Goal: Information Seeking & Learning: Learn about a topic

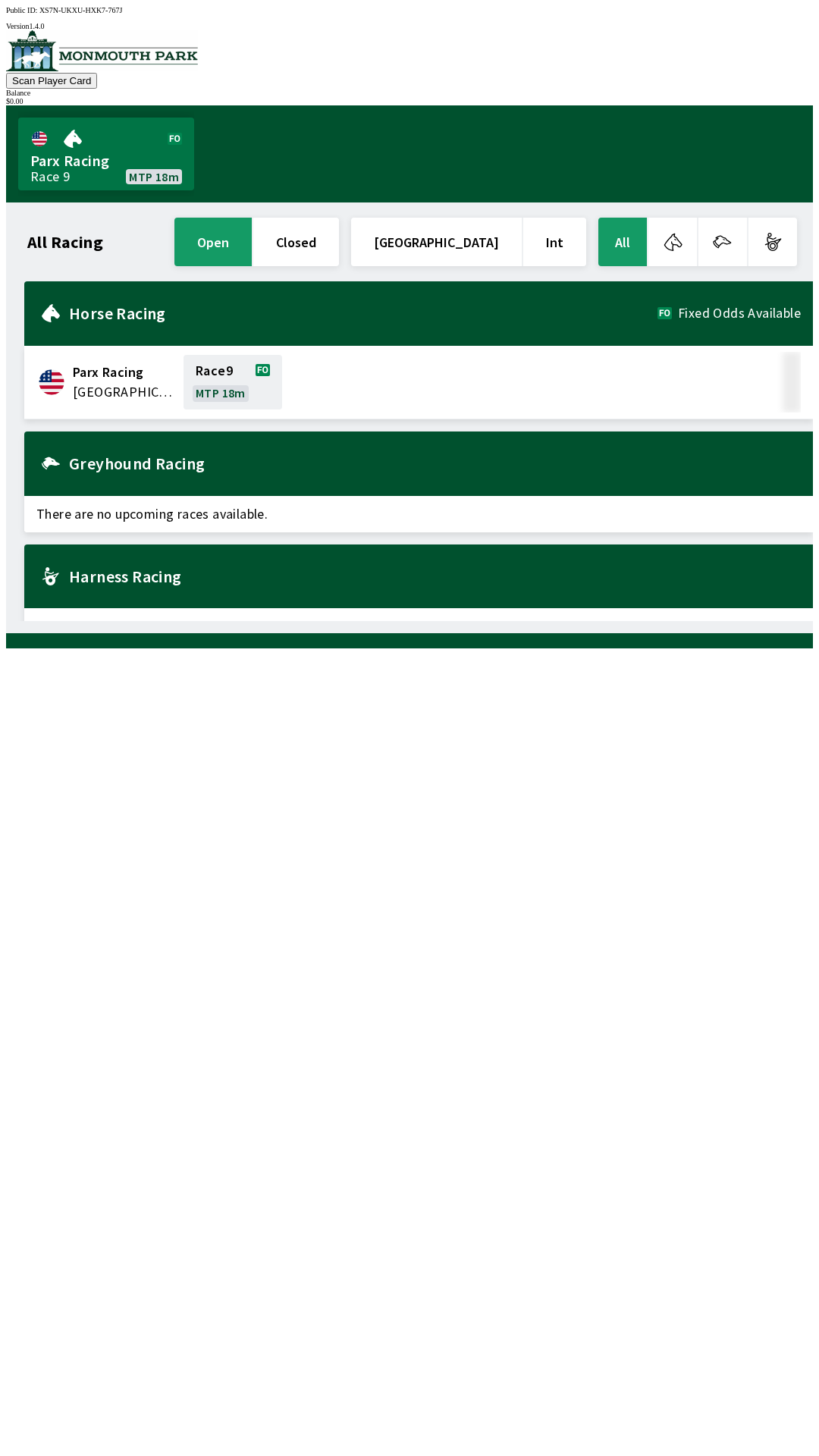
click at [342, 608] on span "There are no upcoming races available." at bounding box center [419, 627] width 789 height 37
click at [342, 615] on span "There are no upcoming races available." at bounding box center [419, 627] width 789 height 37
click at [336, 235] on button "closed" at bounding box center [296, 241] width 86 height 48
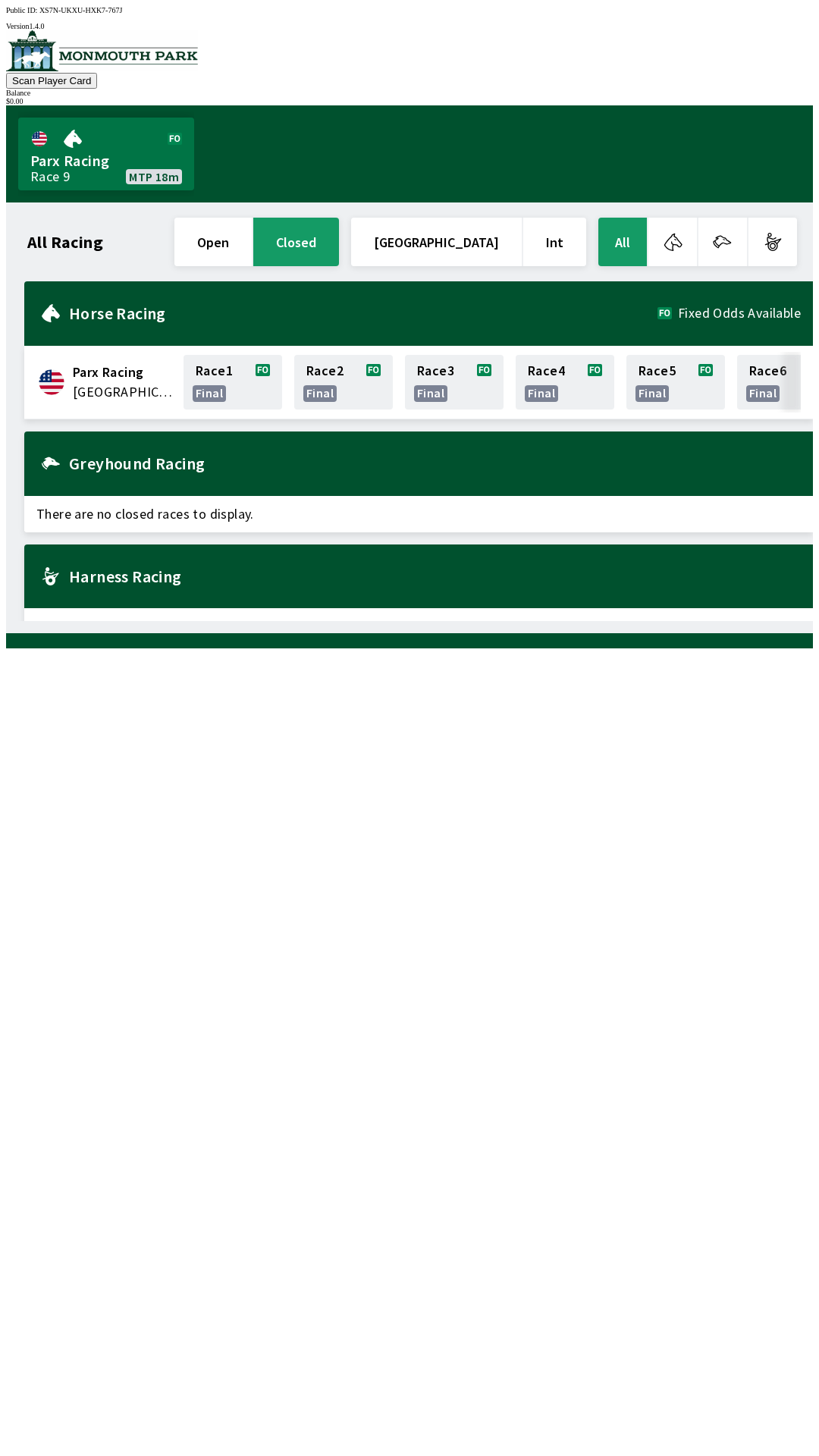
click at [252, 240] on button "open" at bounding box center [213, 241] width 77 height 48
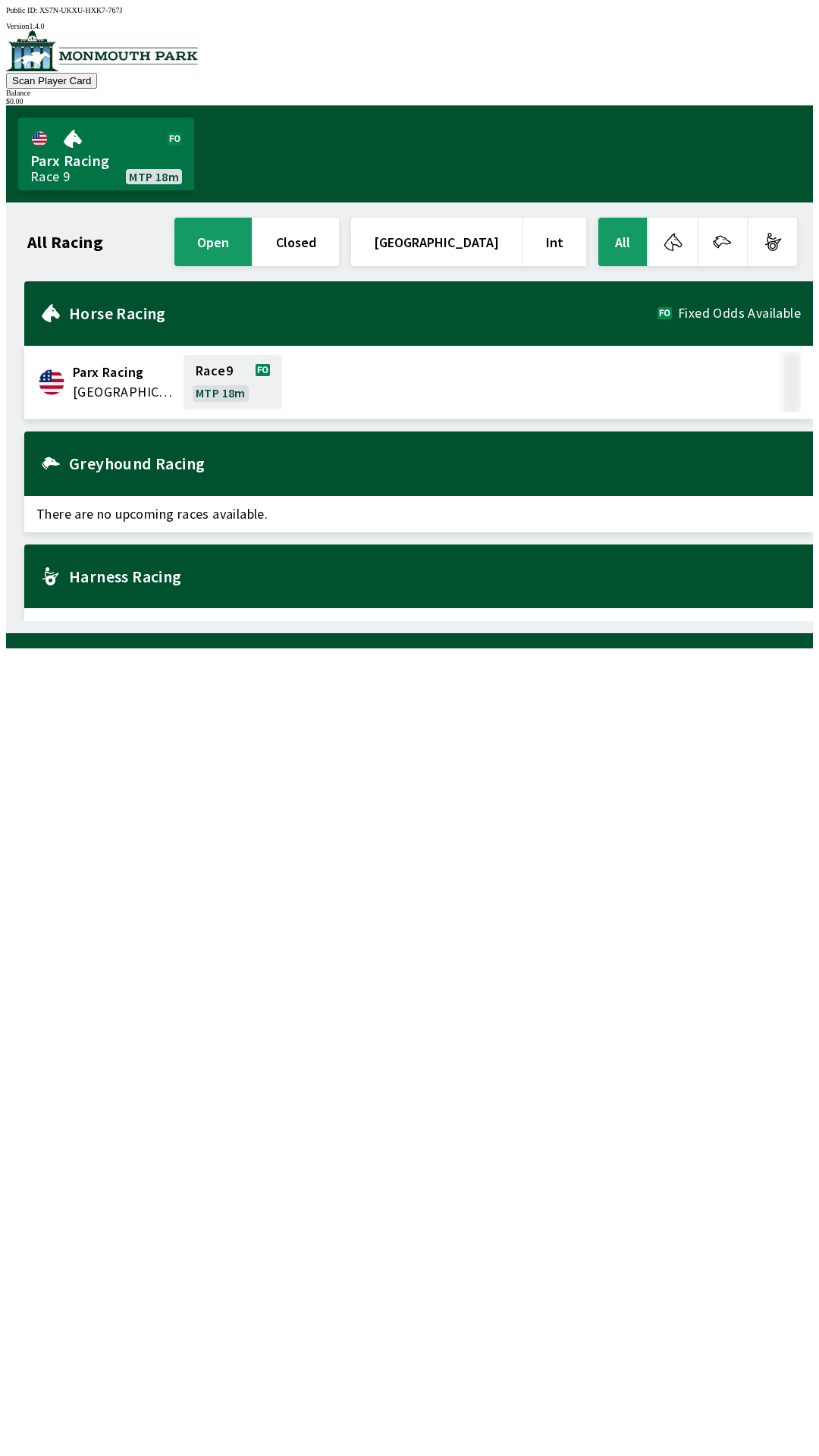
click at [477, 227] on button "[GEOGRAPHIC_DATA]" at bounding box center [436, 241] width 171 height 48
click at [489, 240] on button "[GEOGRAPHIC_DATA]" at bounding box center [436, 241] width 171 height 48
click at [564, 231] on button "Int" at bounding box center [555, 241] width 63 height 48
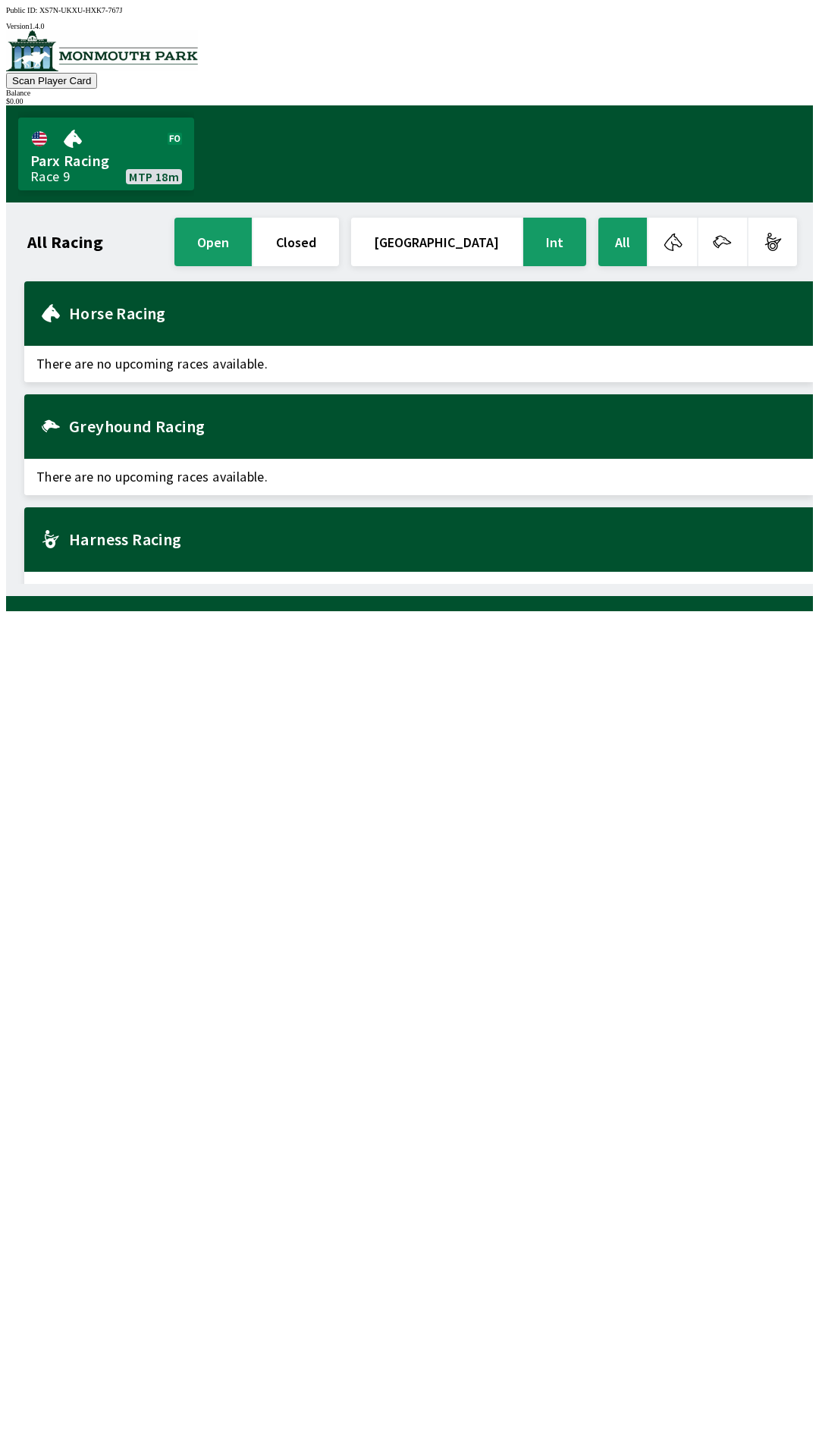
click at [563, 237] on button "Int" at bounding box center [555, 241] width 63 height 48
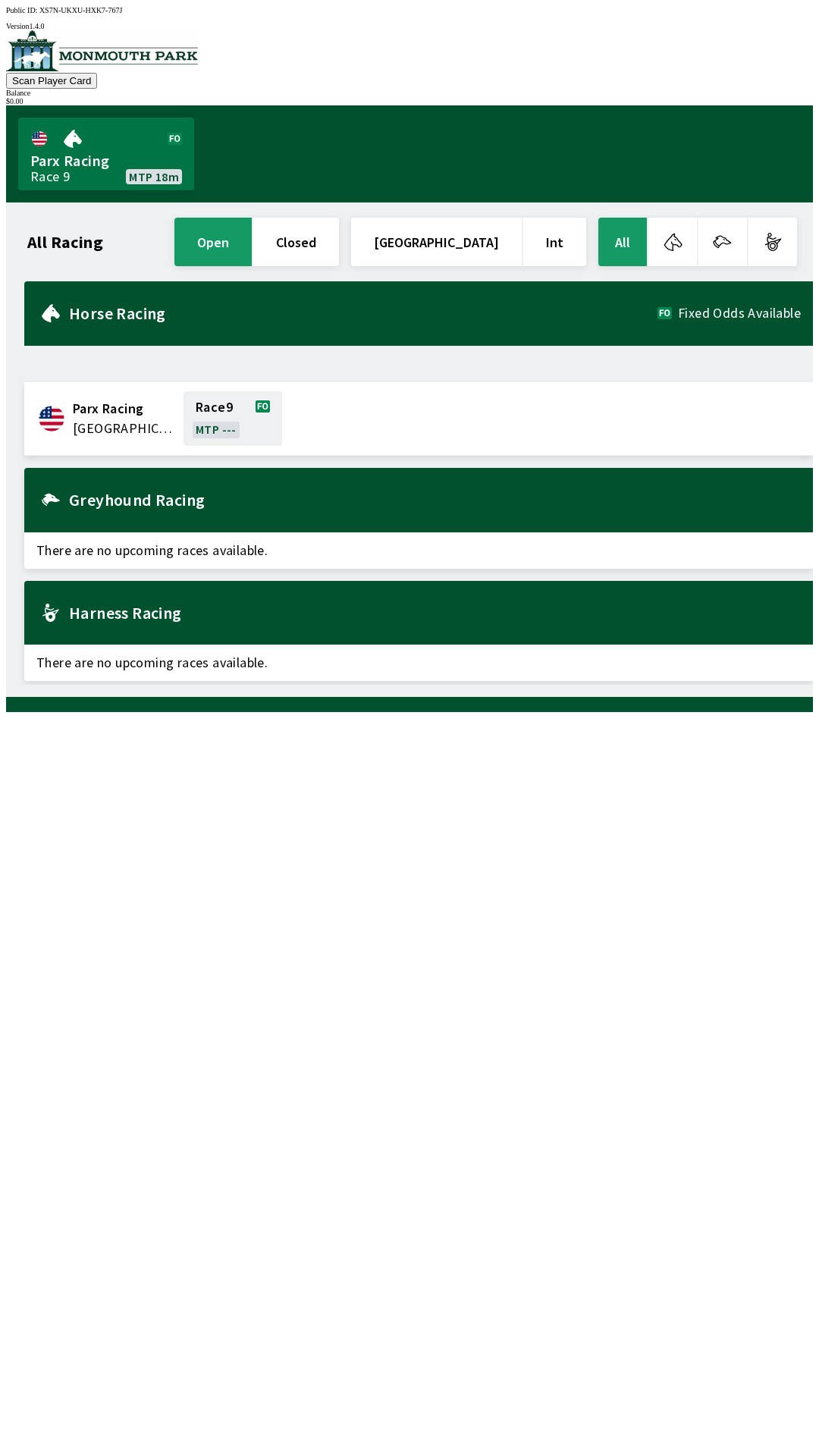
click at [486, 239] on button "[GEOGRAPHIC_DATA]" at bounding box center [436, 241] width 171 height 48
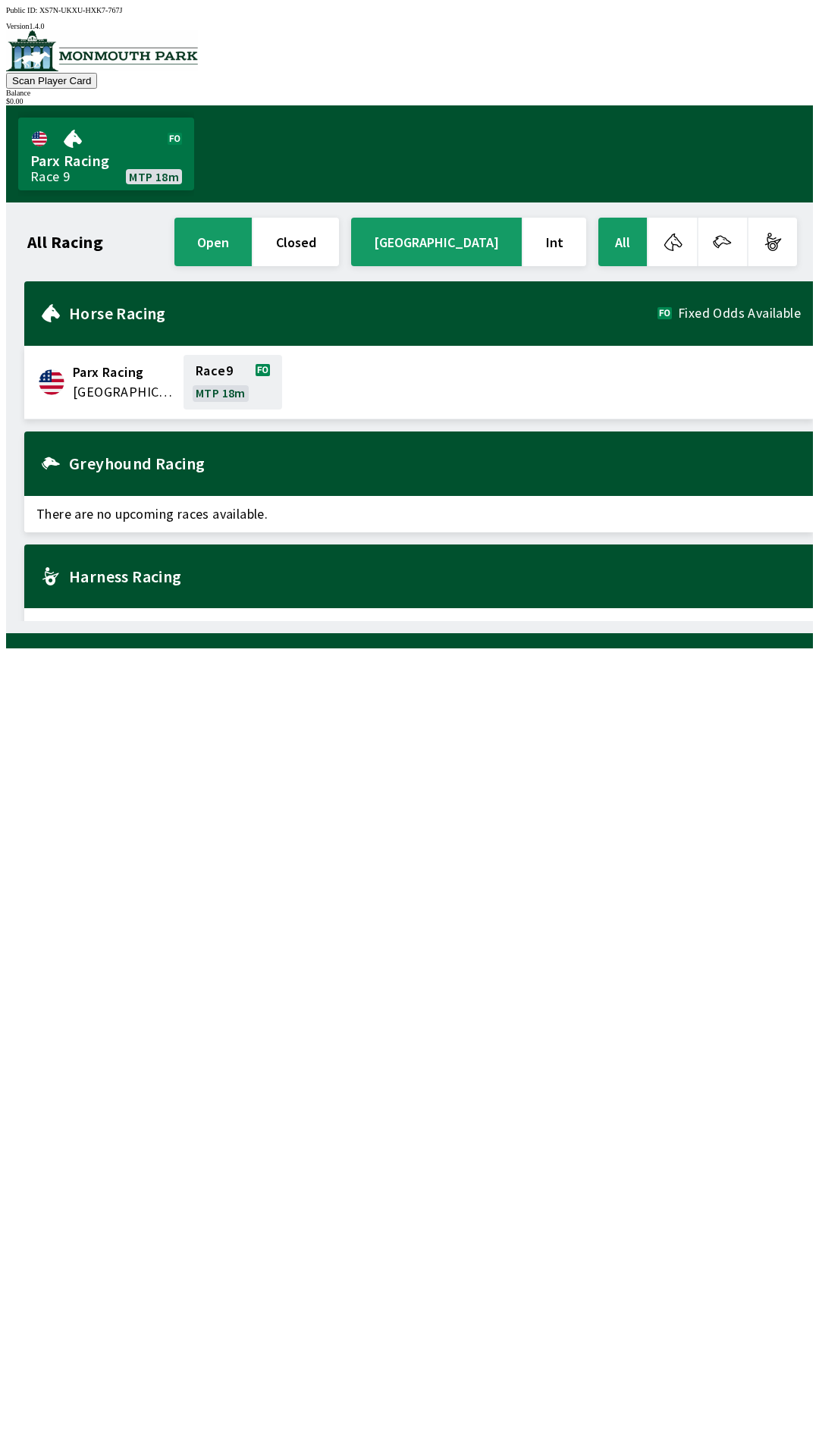
click at [452, 283] on div "Horse Racing Fixed Odds Available" at bounding box center [419, 313] width 789 height 64
click at [360, 288] on div "Horse Racing Fixed Odds Available" at bounding box center [419, 313] width 789 height 64
click at [339, 237] on button "closed" at bounding box center [296, 241] width 86 height 48
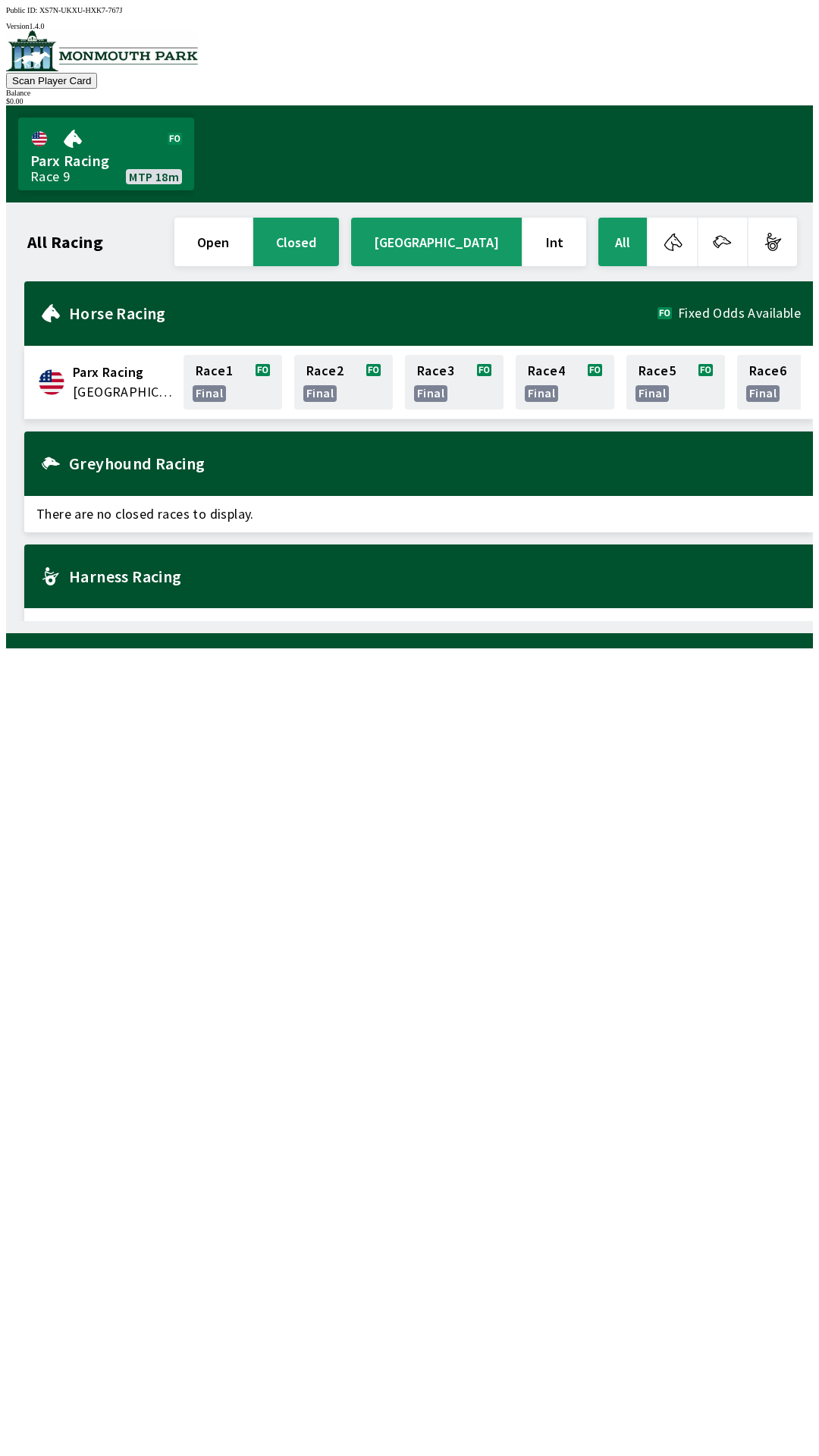
click at [252, 237] on button "open" at bounding box center [213, 241] width 77 height 48
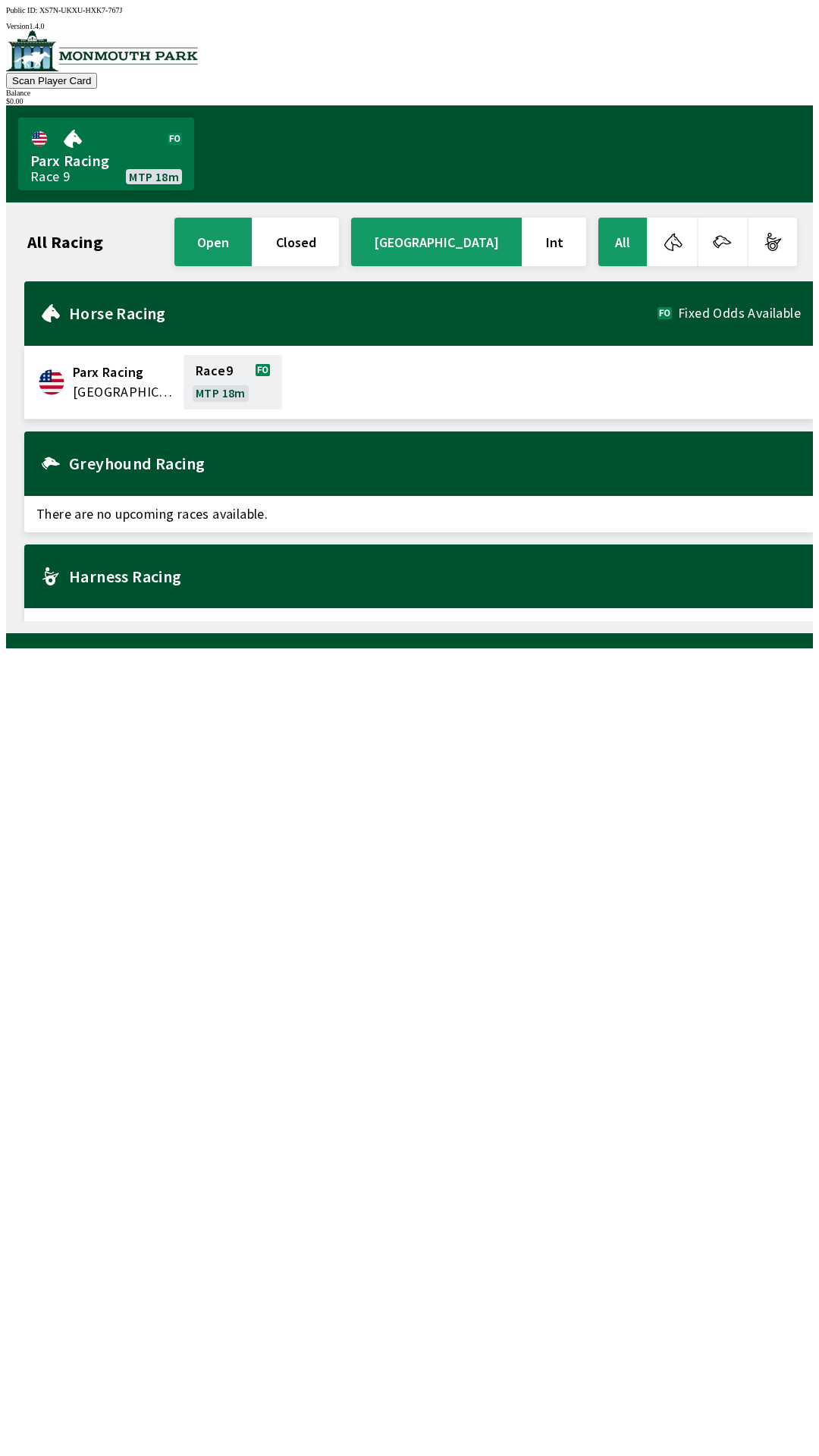
click at [681, 247] on button "button" at bounding box center [672, 241] width 48 height 48
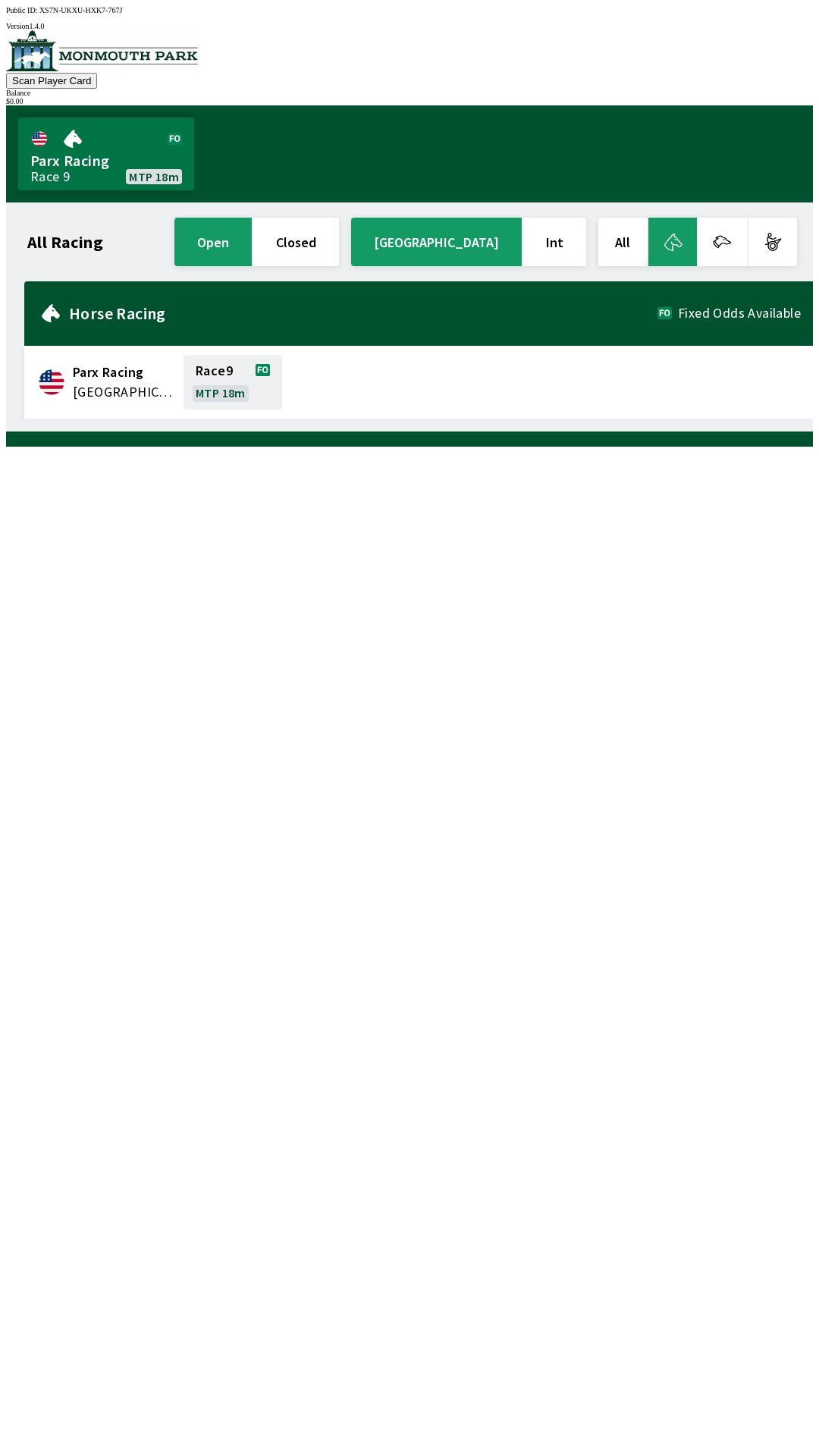
click at [729, 240] on button "button" at bounding box center [722, 241] width 48 height 48
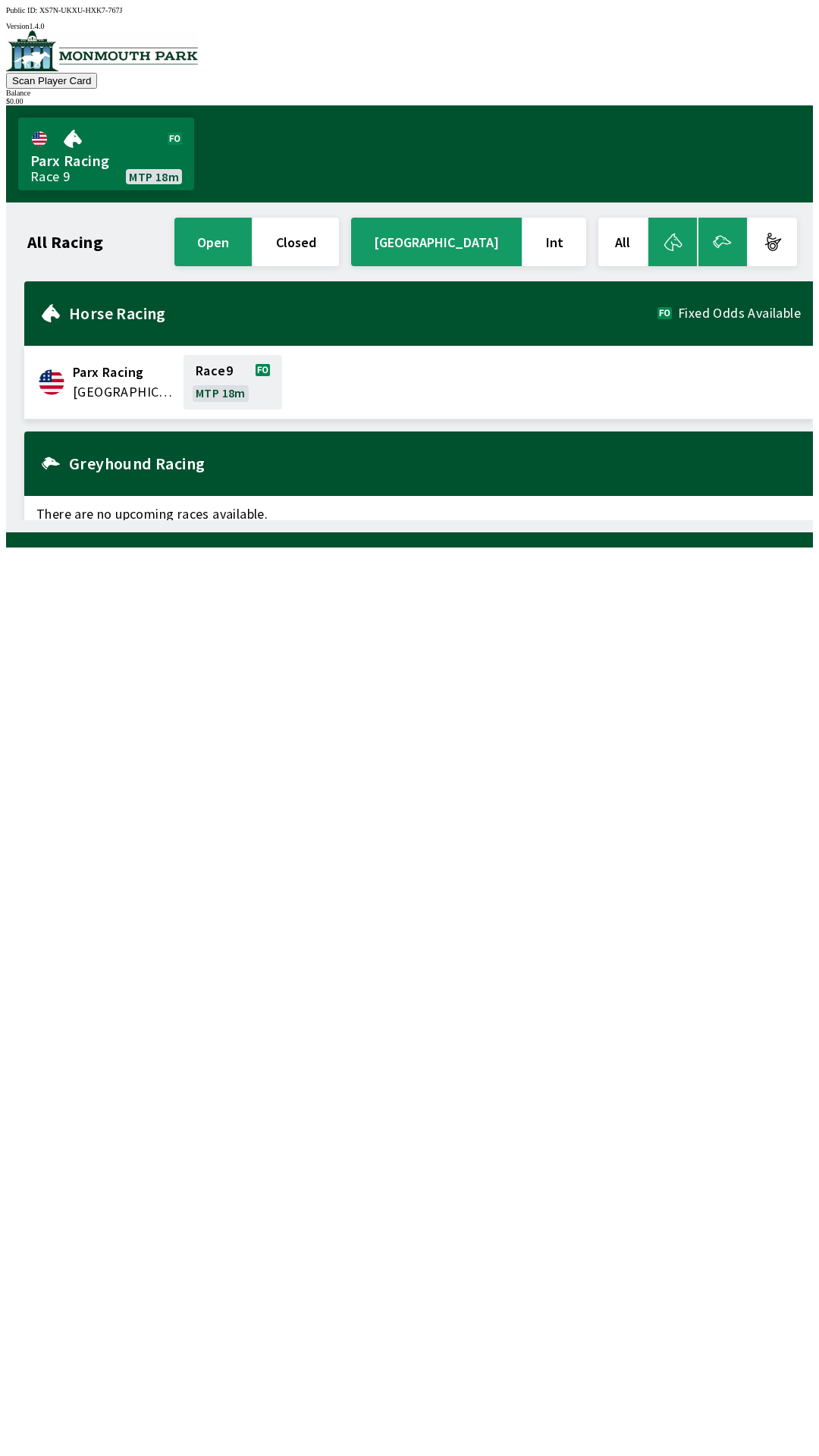
click at [778, 237] on button "button" at bounding box center [772, 241] width 48 height 48
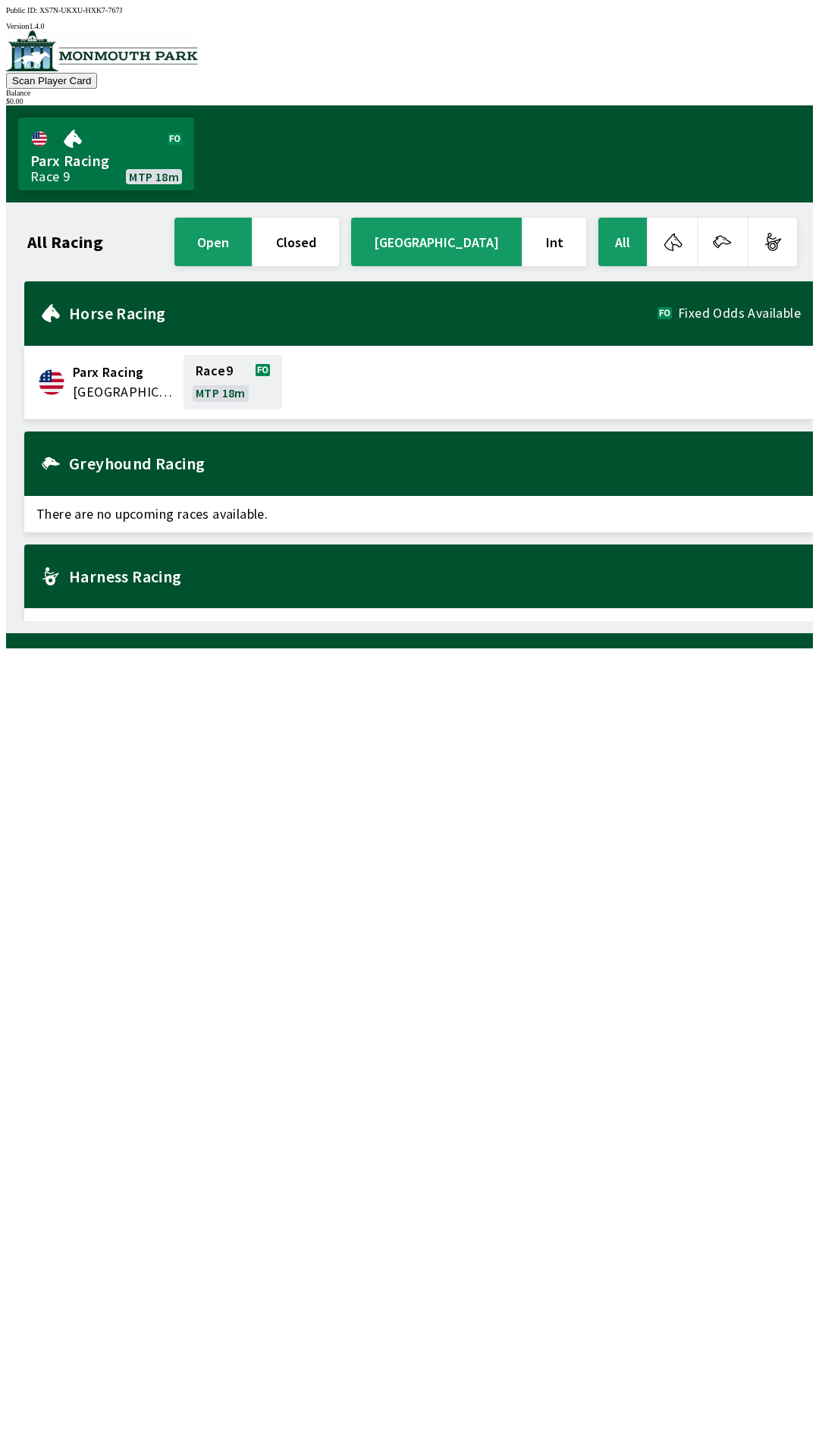
click at [655, 249] on button "button" at bounding box center [672, 241] width 48 height 48
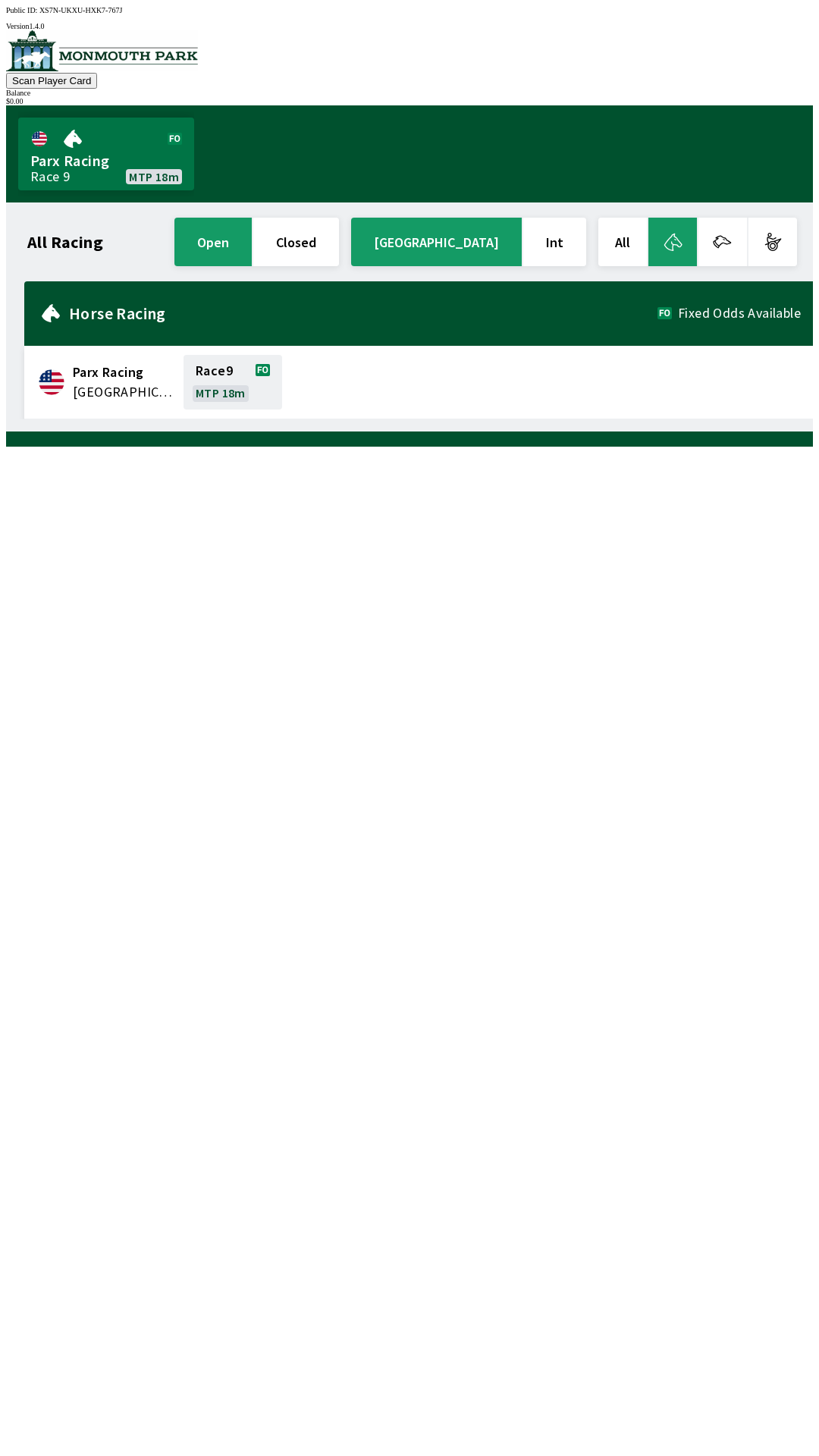
click at [629, 236] on button "All" at bounding box center [622, 241] width 48 height 48
